Goal: Information Seeking & Learning: Learn about a topic

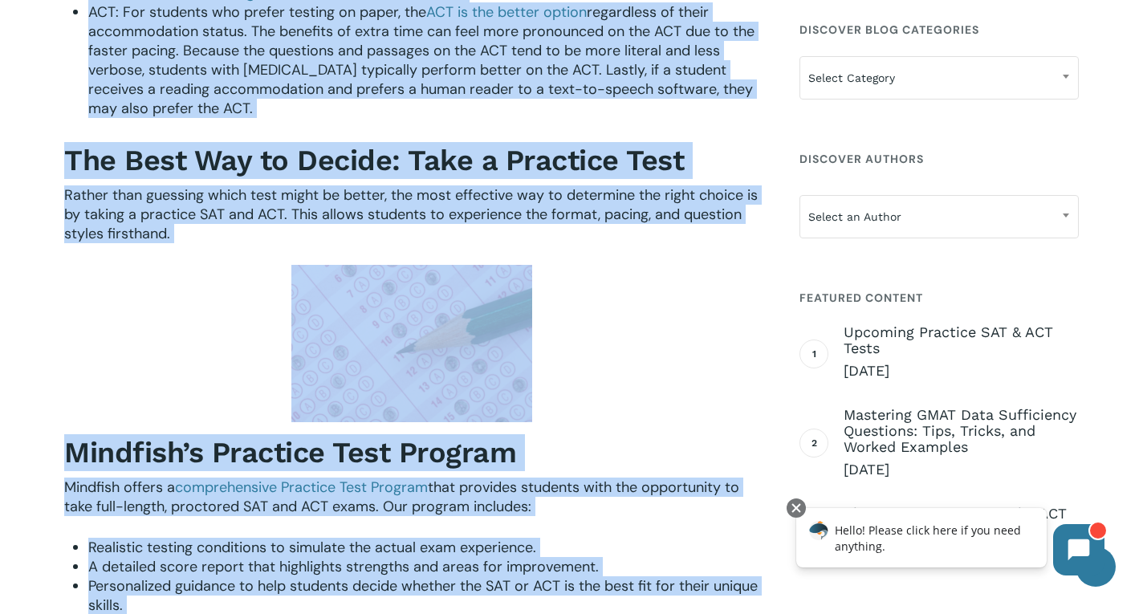
scroll to position [2207, 0]
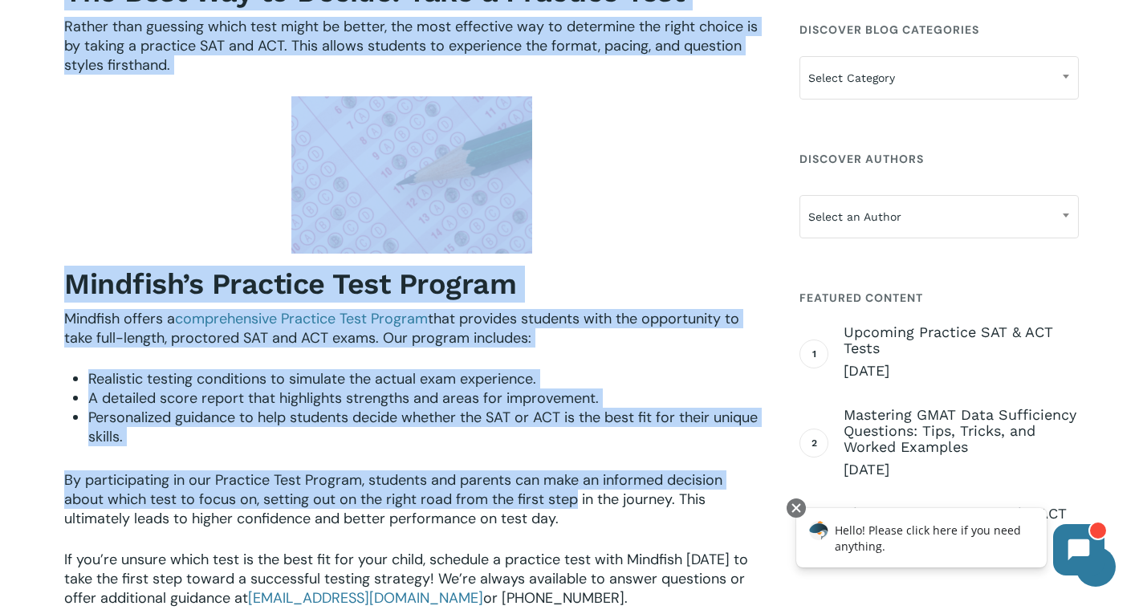
drag, startPoint x: 67, startPoint y: 248, endPoint x: 577, endPoint y: 496, distance: 566.4
click at [577, 496] on span "By participating in our Practice Test Program, students and parents can make an…" at bounding box center [393, 500] width 658 height 58
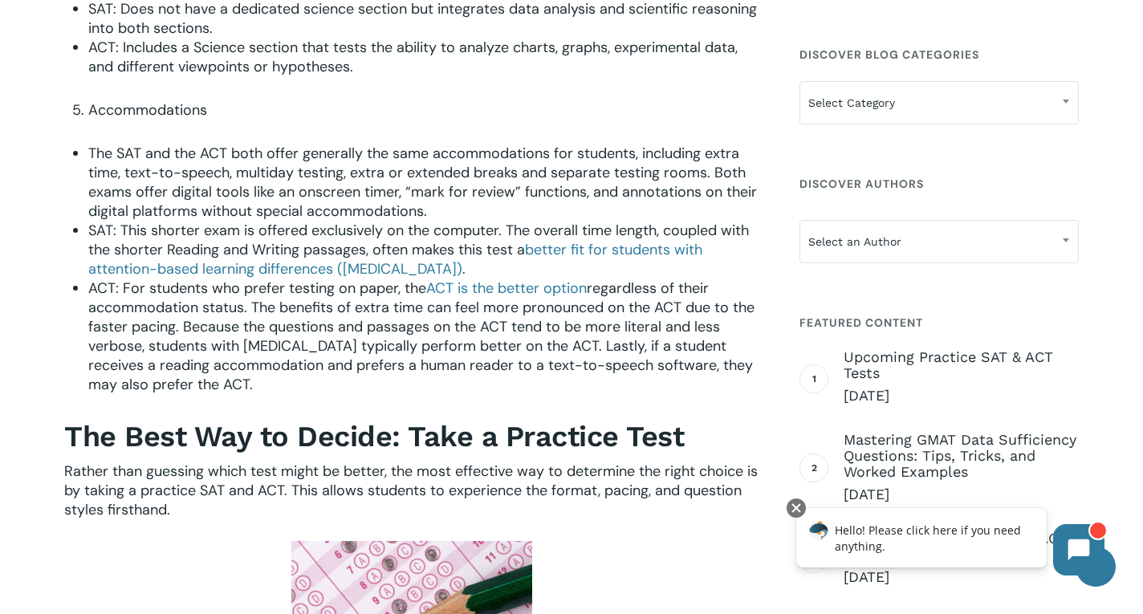
scroll to position [1715, 0]
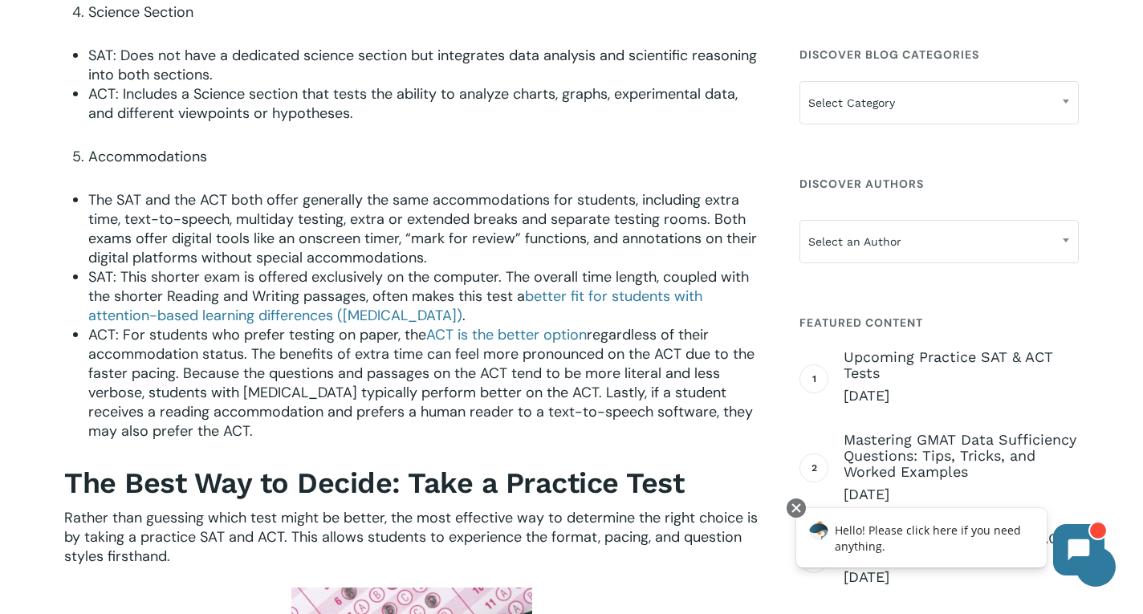
click at [471, 480] on b "The Best Way to Decide: Take a Practice Test" at bounding box center [374, 484] width 620 height 34
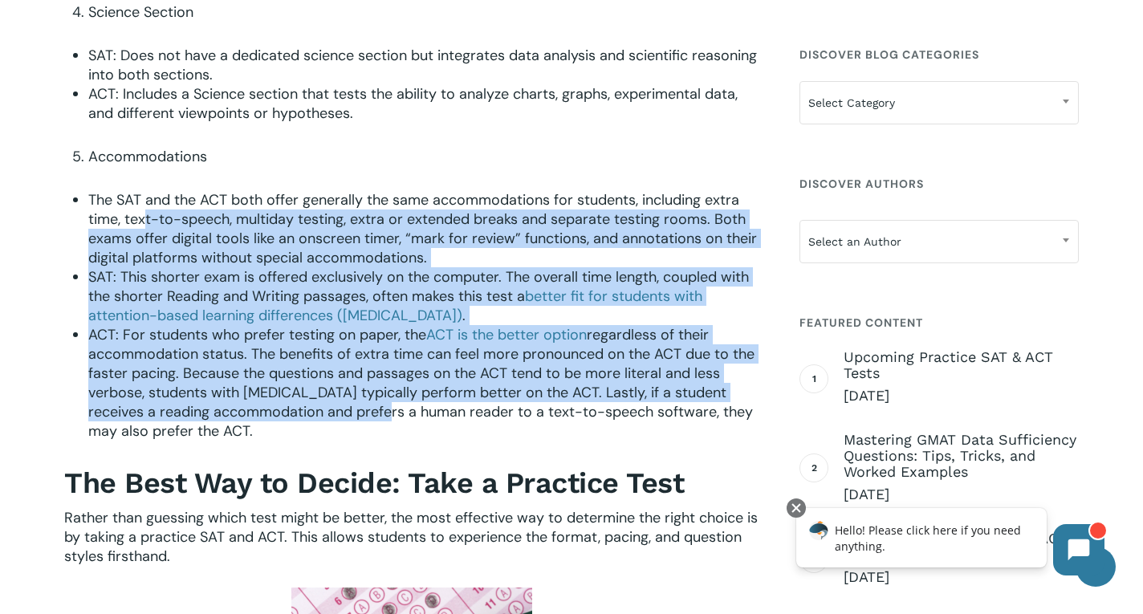
drag, startPoint x: 350, startPoint y: 420, endPoint x: 149, endPoint y: 217, distance: 286.2
click at [149, 217] on ul "The SAT and the ACT both offer generally the same accommodations for students, …" at bounding box center [423, 315] width 671 height 251
click at [239, 377] on span "regardless of their accommodation status. The benefits of extra time can feel m…" at bounding box center [421, 383] width 667 height 116
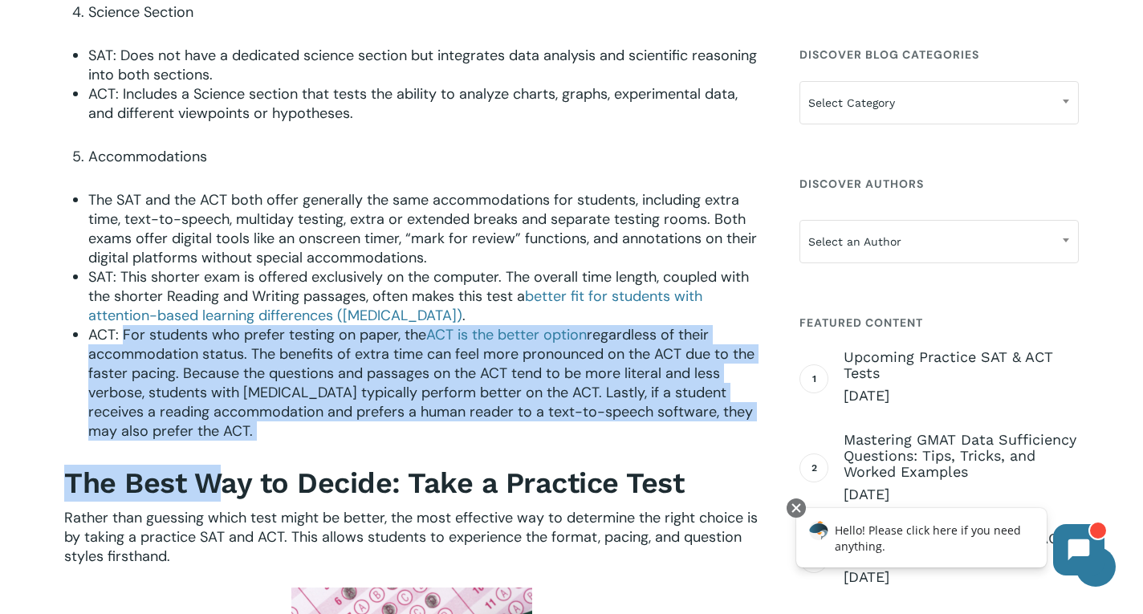
drag, startPoint x: 222, startPoint y: 442, endPoint x: 124, endPoint y: 327, distance: 151.6
click at [194, 410] on span "regardless of their accommodation status. The benefits of extra time can feel m…" at bounding box center [421, 383] width 667 height 116
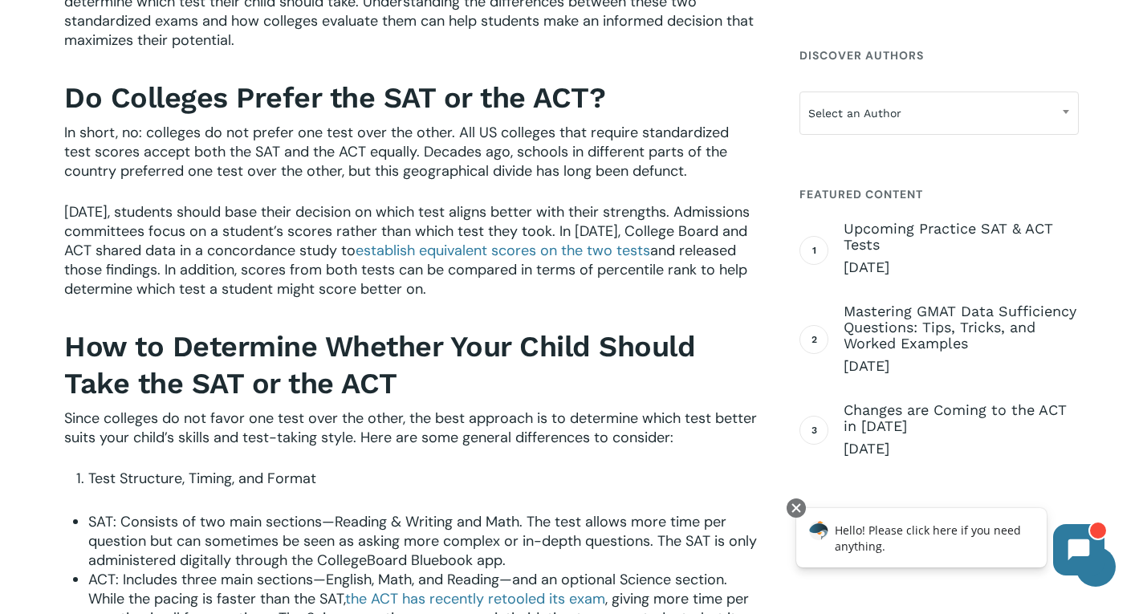
scroll to position [775, 0]
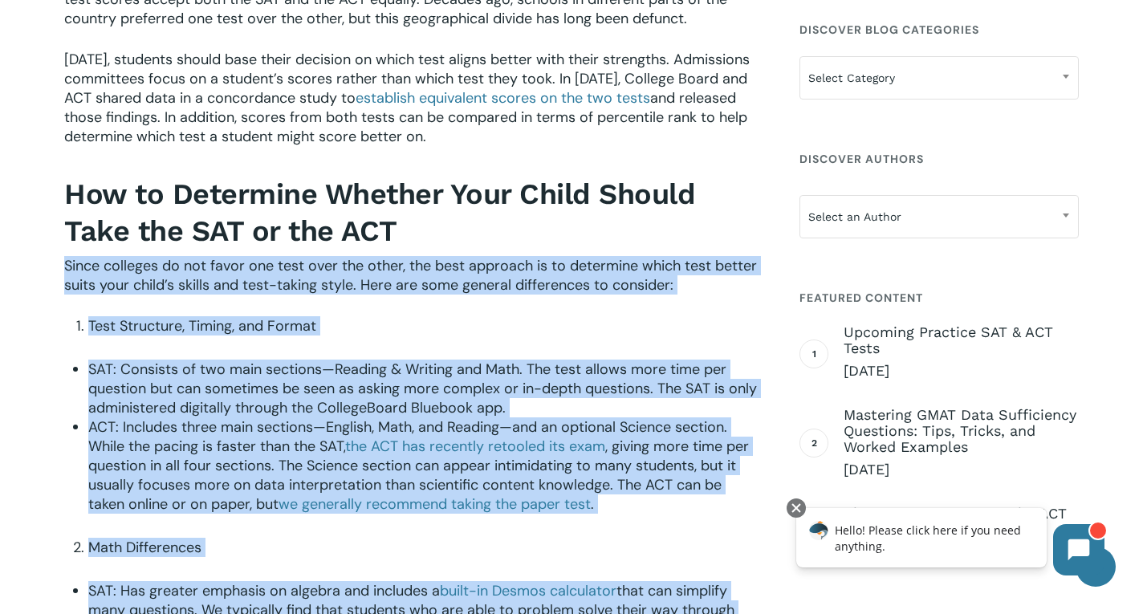
drag, startPoint x: 206, startPoint y: 436, endPoint x: 43, endPoint y: 275, distance: 228.8
copy div "Lorem ipsumdol si ame conse adi elit sedd eiu tempo, inc utla etdolore ma al en…"
